Goal: Check status: Check status

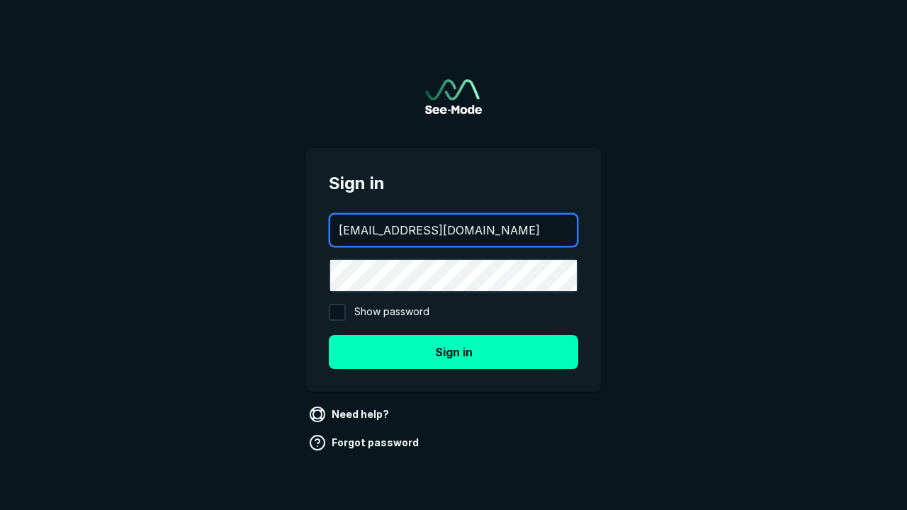
type input "[EMAIL_ADDRESS][DOMAIN_NAME]"
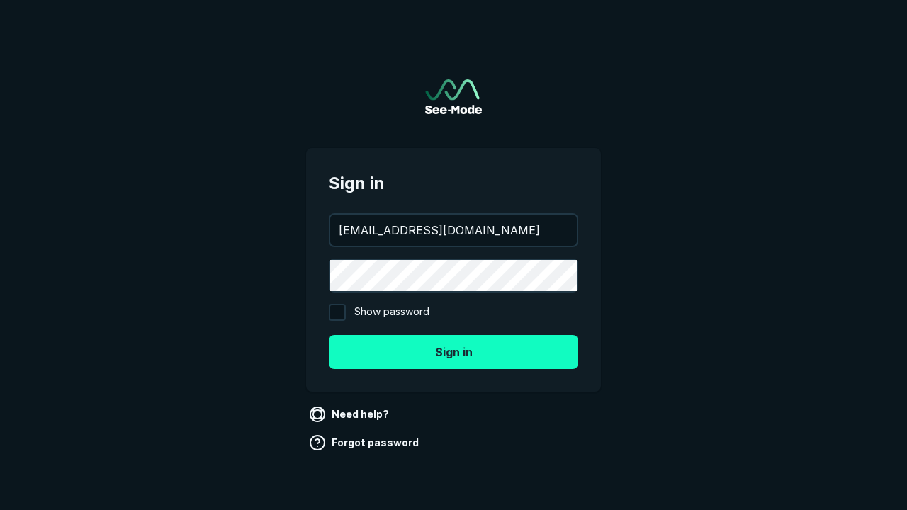
click at [453, 351] on button "Sign in" at bounding box center [453, 352] width 249 height 34
